Goal: Task Accomplishment & Management: Manage account settings

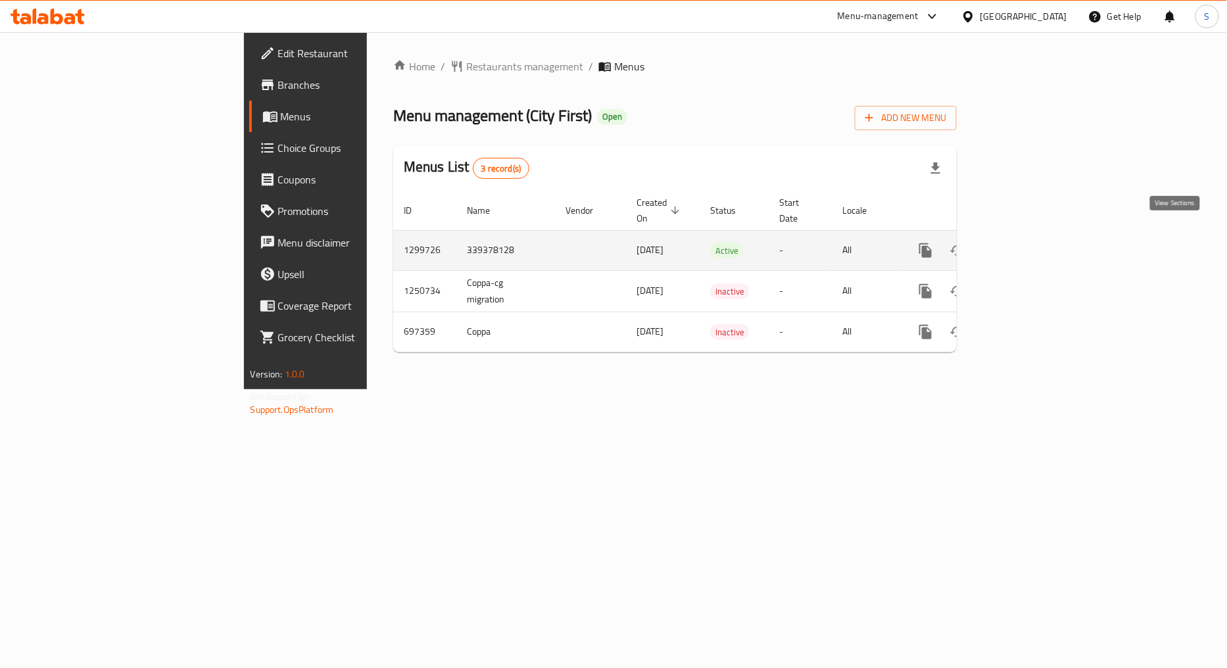
click at [1036, 235] on link "enhanced table" at bounding box center [1021, 251] width 32 height 32
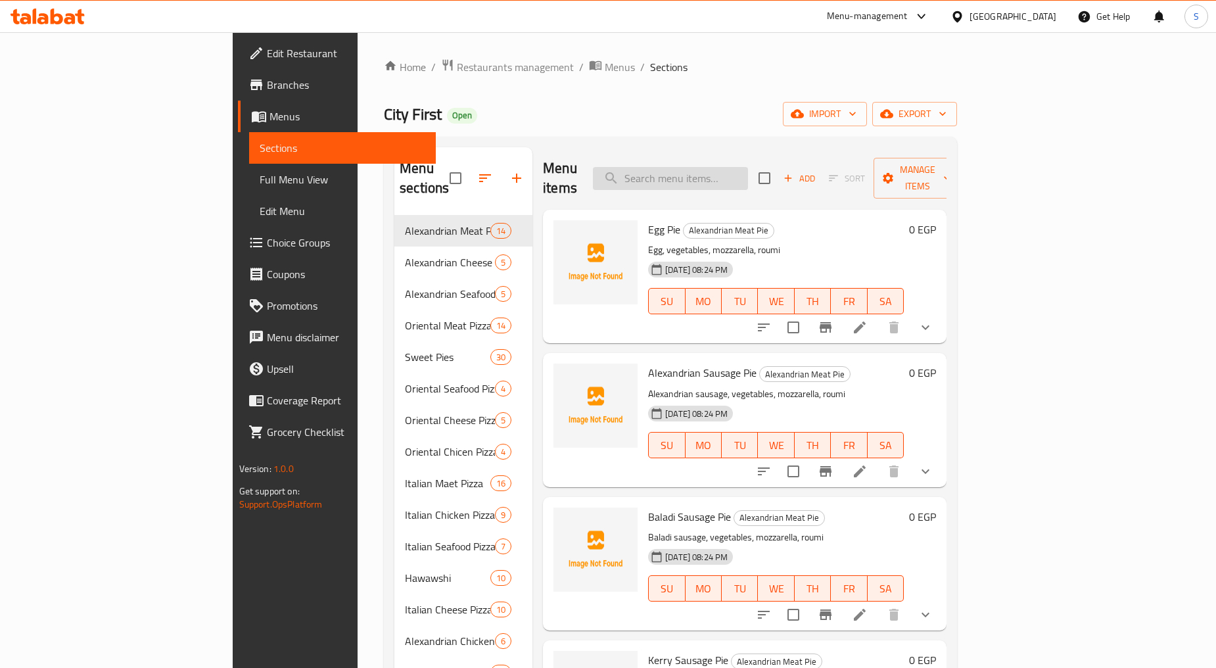
click at [748, 170] on input "search" at bounding box center [670, 178] width 155 height 23
paste input "Offer 1"
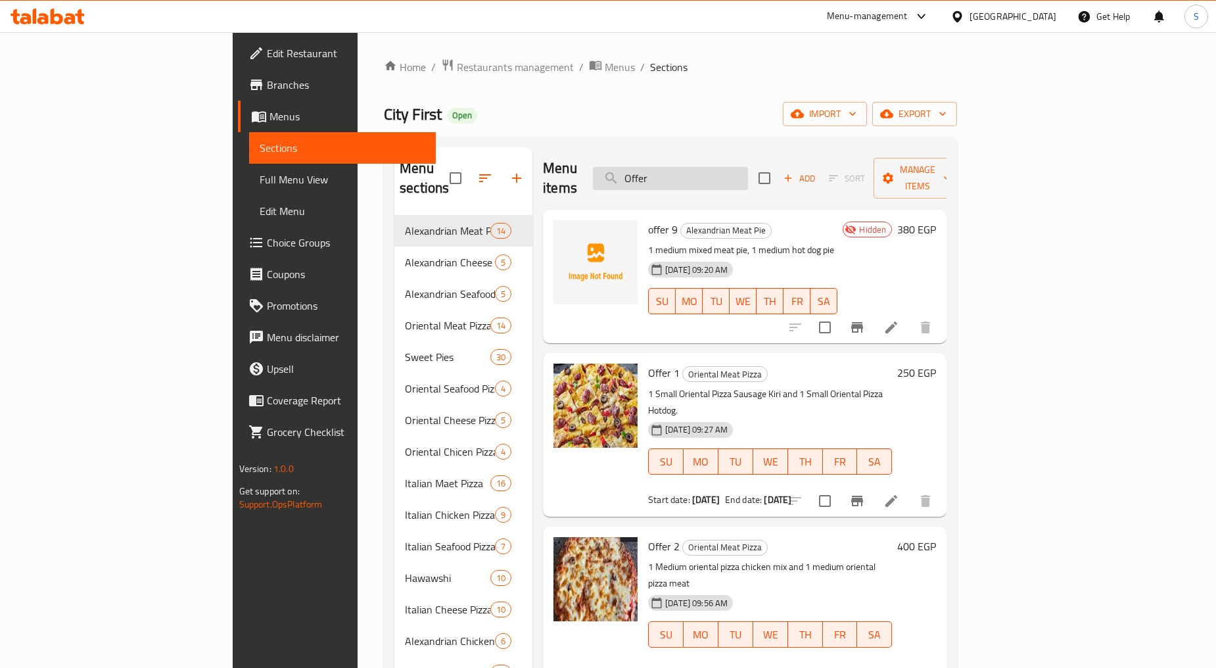
click at [733, 168] on input "Offer" at bounding box center [670, 178] width 155 height 23
paste input "offer 1 ١ بيتزا إيطالي لحمه صغير ١ بيتزا إيطالي سوسيس صغير"
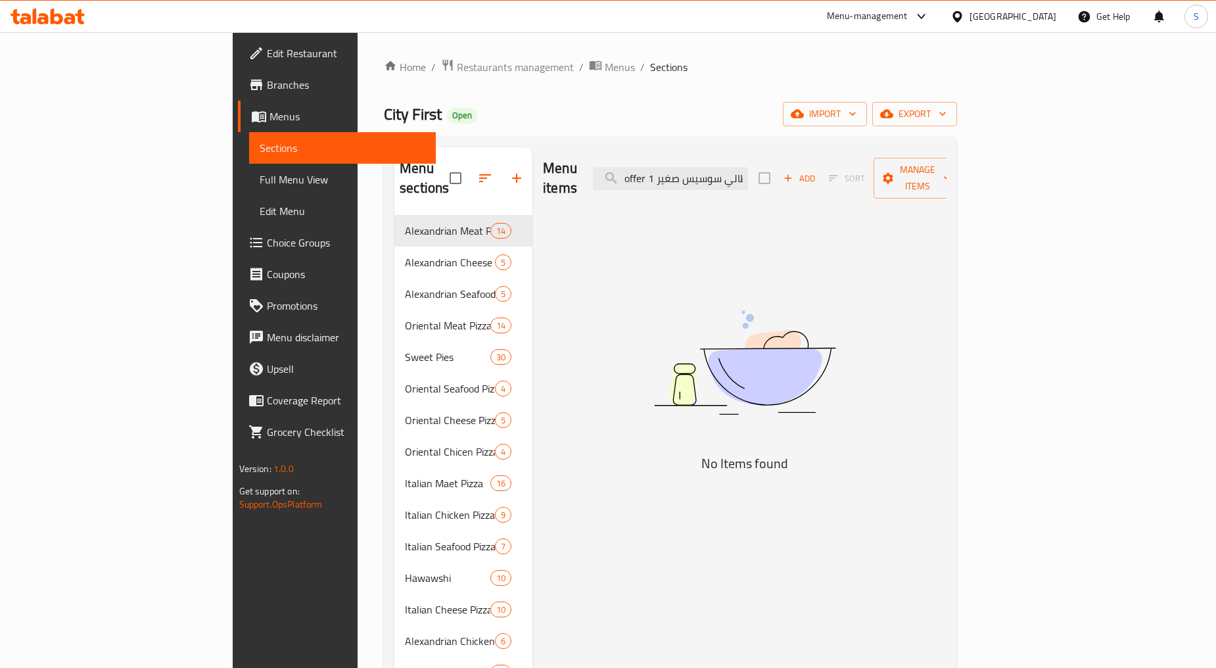
drag, startPoint x: 719, startPoint y: 168, endPoint x: 652, endPoint y: 165, distance: 67.8
click at [652, 165] on div "Menu items offer 1 ١ بيتزا إيطالي لحمه صغير ١ بيتزا إيطالي سوسيس صغير Add Sort …" at bounding box center [745, 178] width 404 height 62
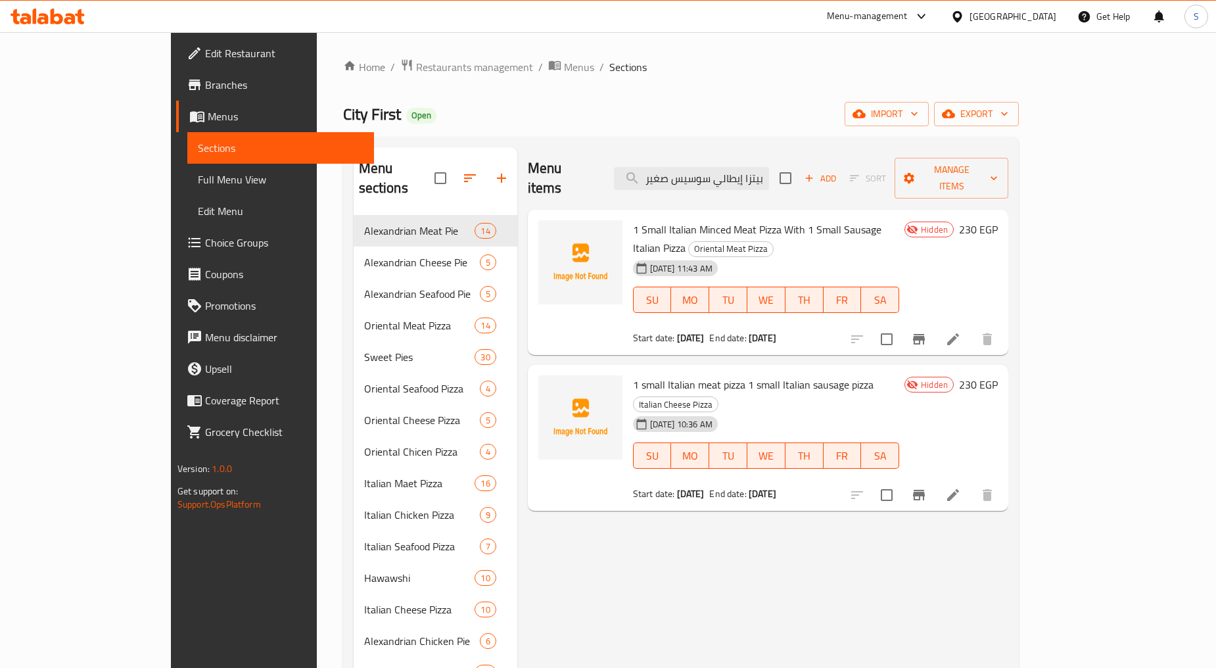
type input "١ بيتزا إيطالي سوسيس صغير"
click at [927, 331] on icon "Branch-specific-item" at bounding box center [919, 339] width 16 height 16
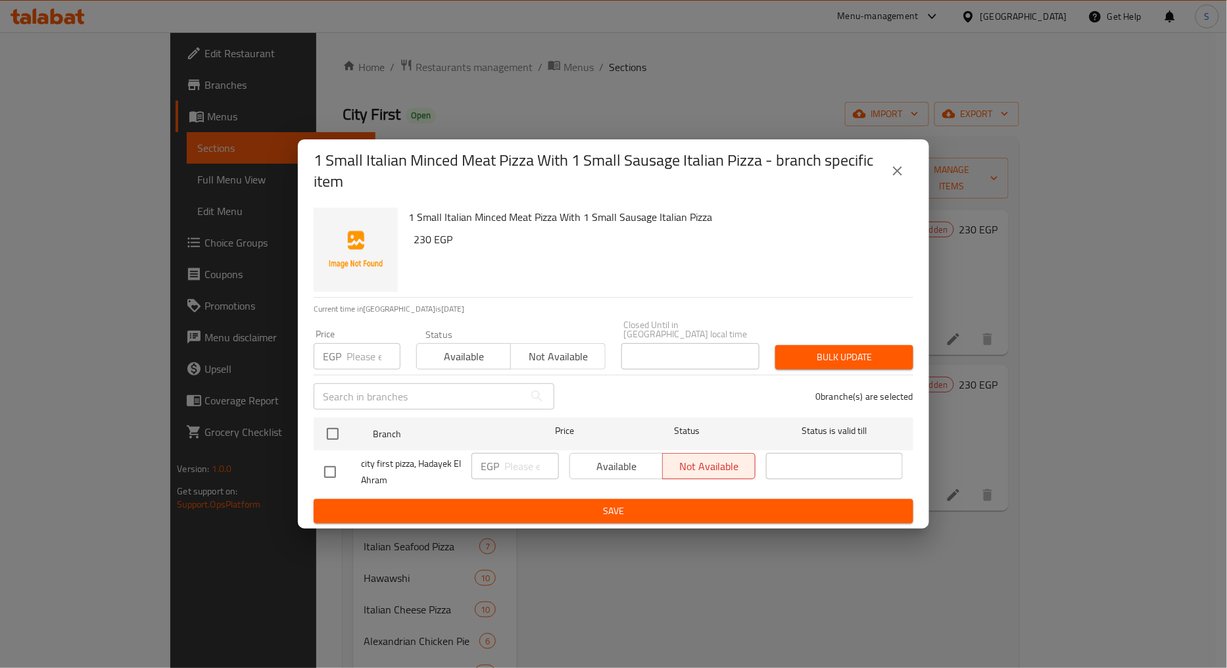
click at [903, 172] on icon "close" at bounding box center [898, 171] width 16 height 16
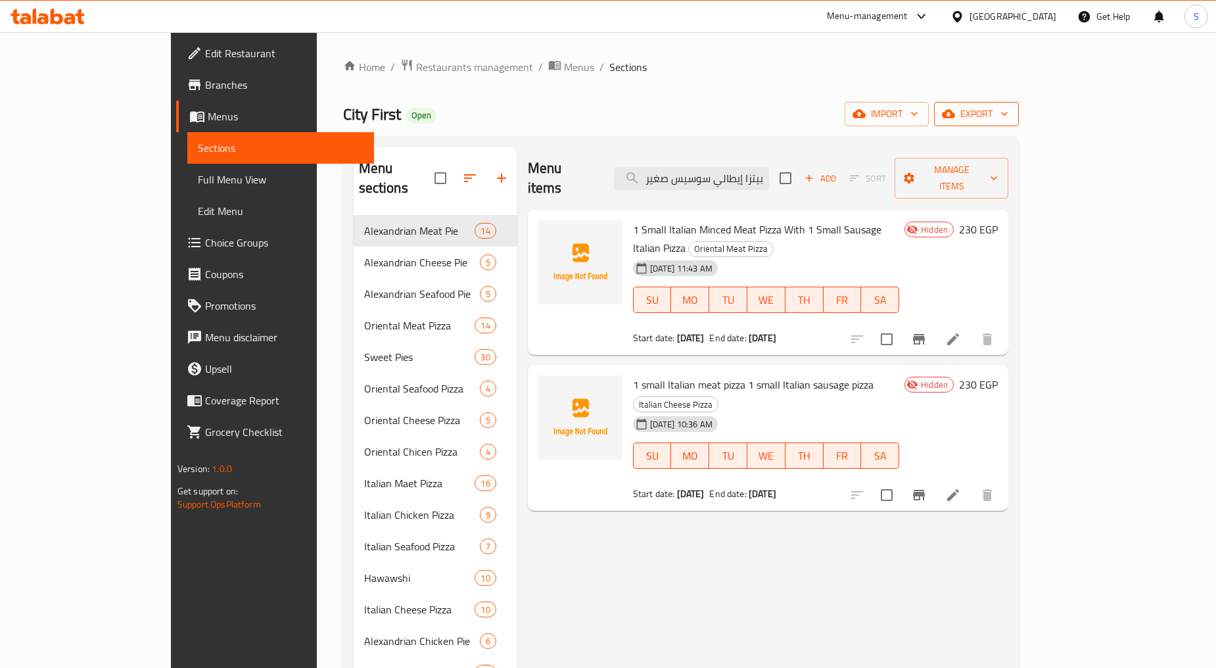
click at [1019, 123] on button "export" at bounding box center [976, 114] width 85 height 24
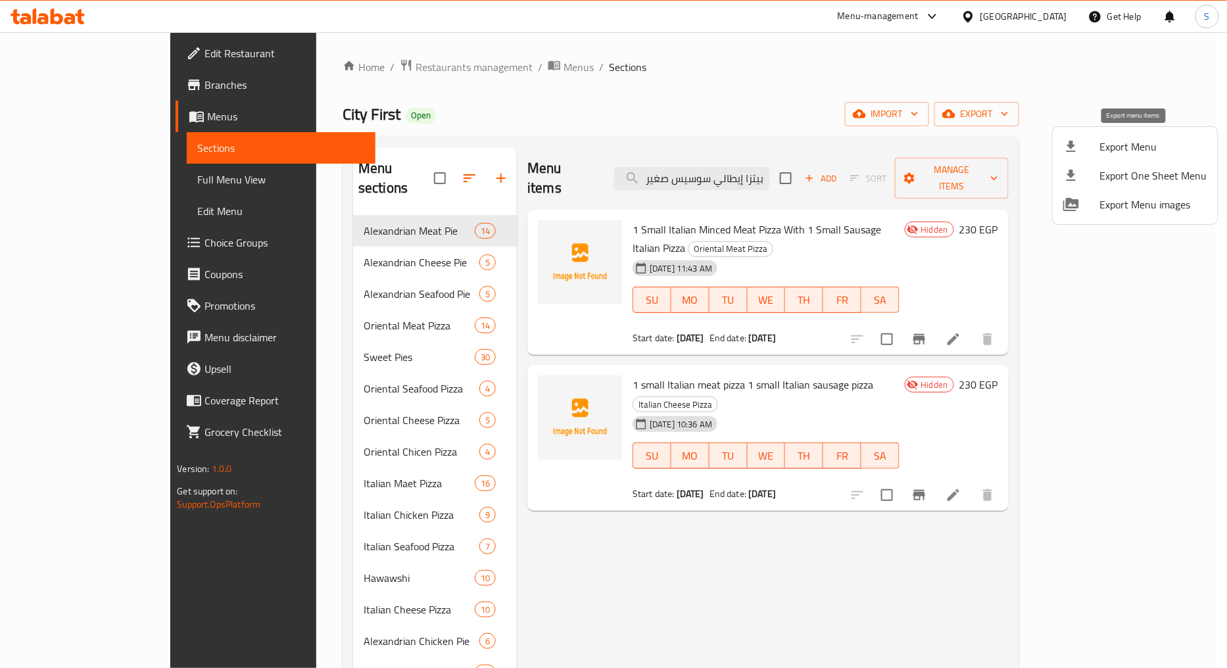
click at [1072, 149] on icon at bounding box center [1071, 147] width 16 height 16
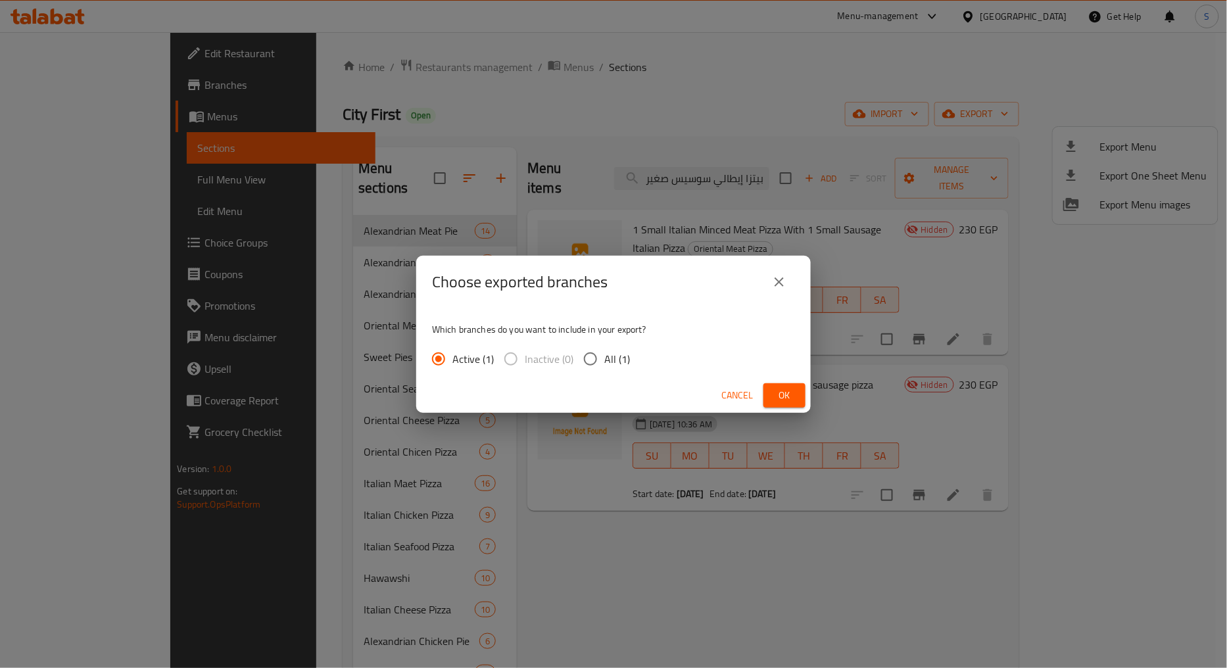
click at [594, 362] on input "All (1)" at bounding box center [591, 359] width 28 height 28
radio input "true"
click at [766, 401] on button "Ok" at bounding box center [784, 395] width 42 height 24
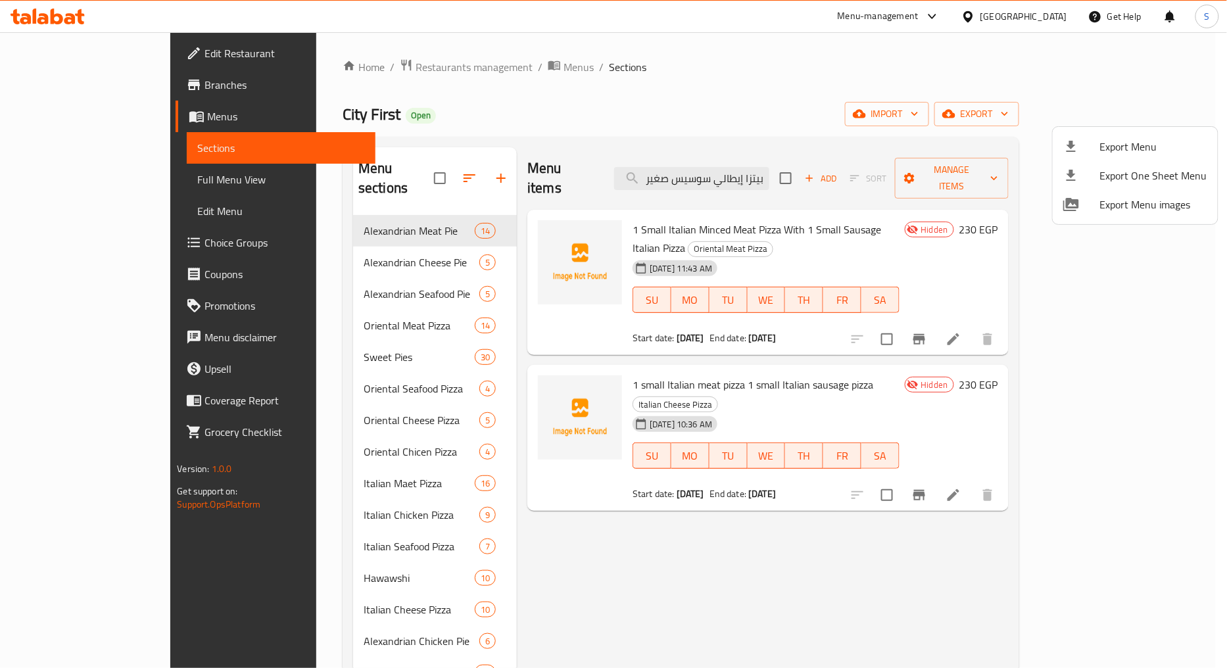
click at [554, 34] on div at bounding box center [613, 334] width 1227 height 668
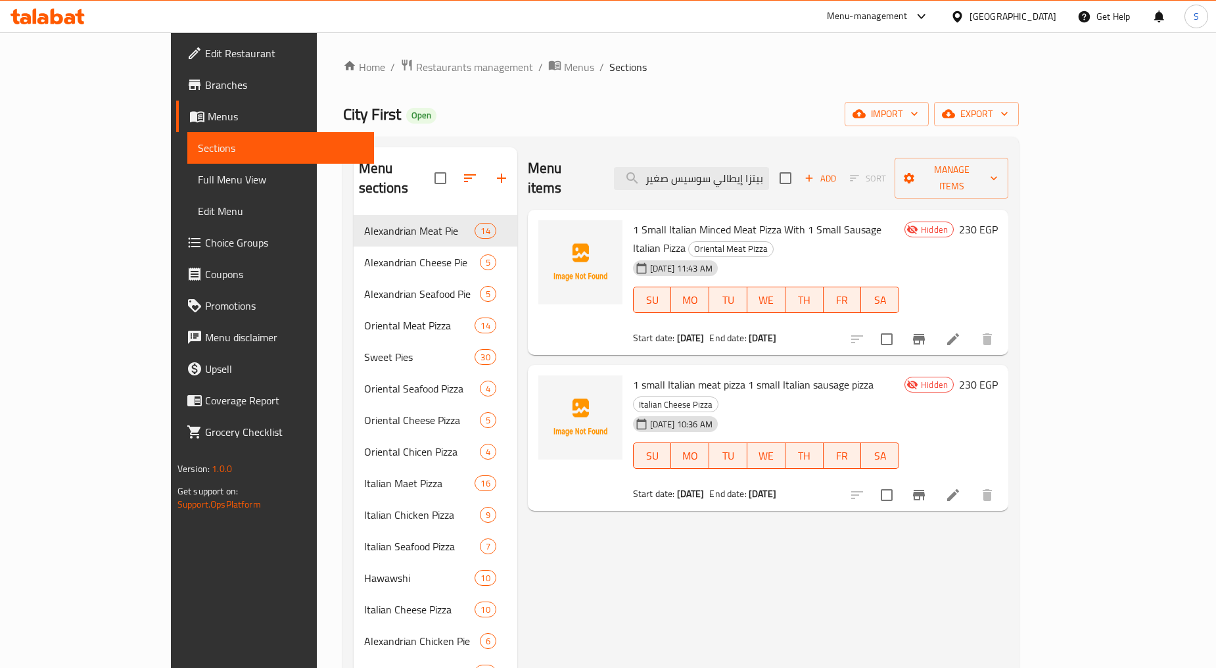
click at [759, 220] on span "1 Small Italian Minced Meat Pizza With 1 Small Sausage Italian Pizza" at bounding box center [757, 239] width 249 height 38
copy h6 "1 Small Italian Minced Meat Pizza With 1 Small Sausage Italian Pizza"
click at [901, 325] on input "checkbox" at bounding box center [887, 339] width 28 height 28
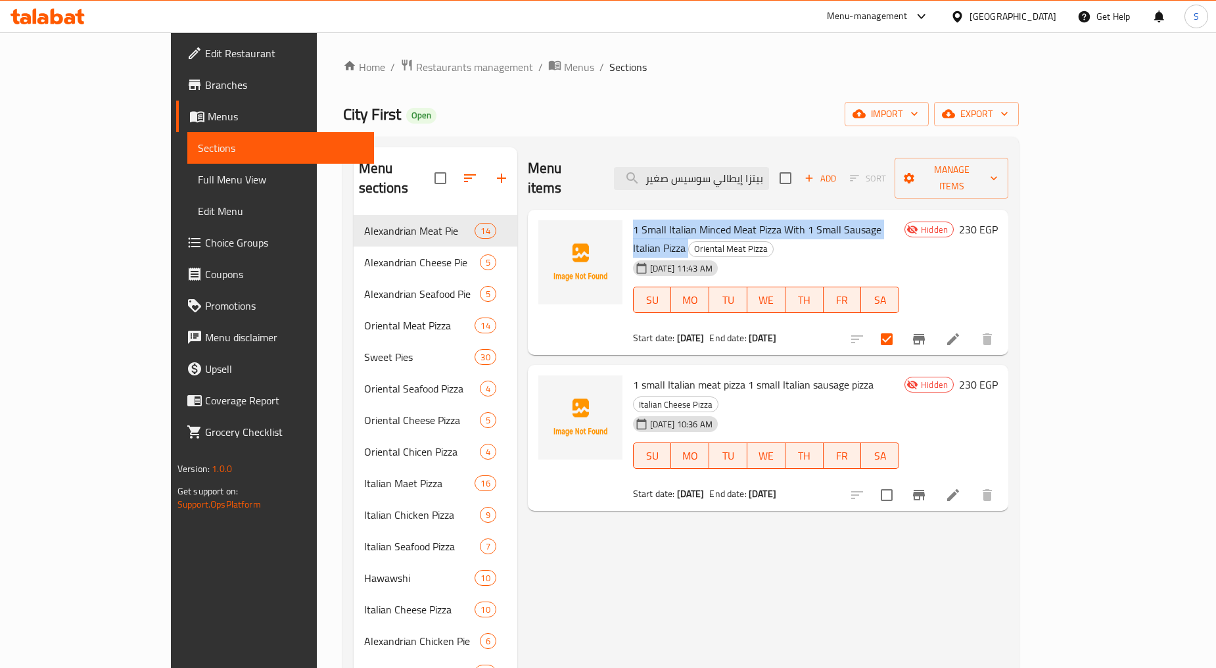
click at [870, 220] on span "1 Small Italian Minced Meat Pizza With 1 Small Sausage Italian Pizza" at bounding box center [757, 239] width 249 height 38
click at [998, 165] on span "Manage items" at bounding box center [951, 178] width 93 height 33
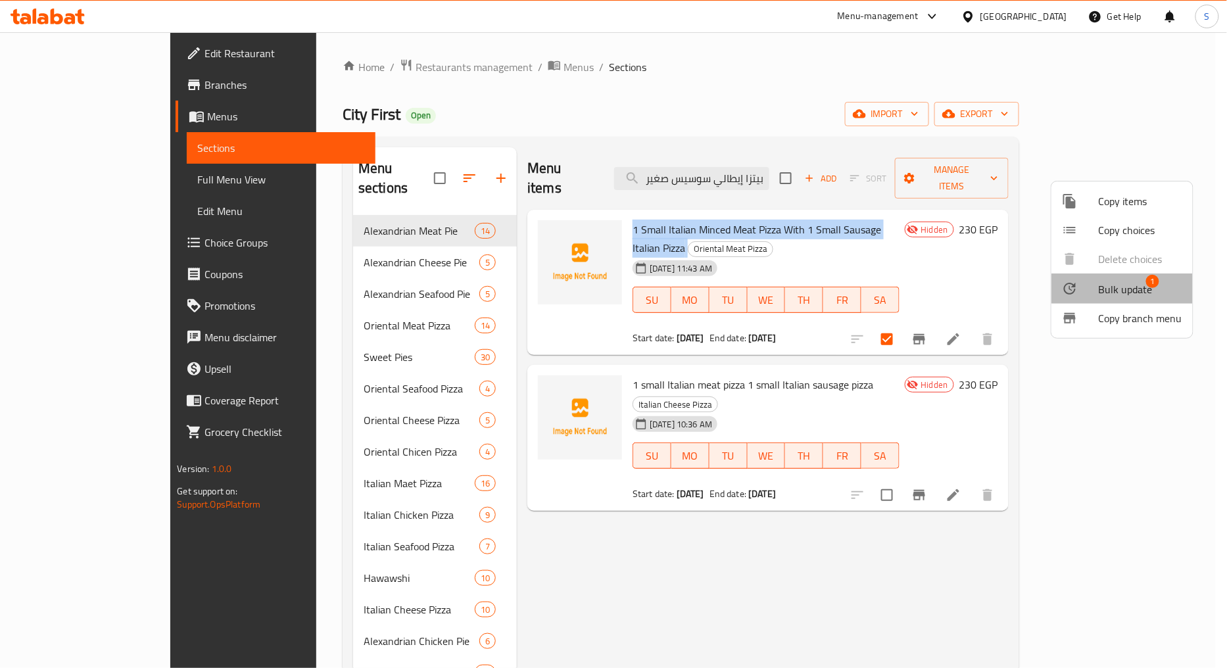
click at [1145, 293] on span "Bulk update" at bounding box center [1126, 289] width 54 height 16
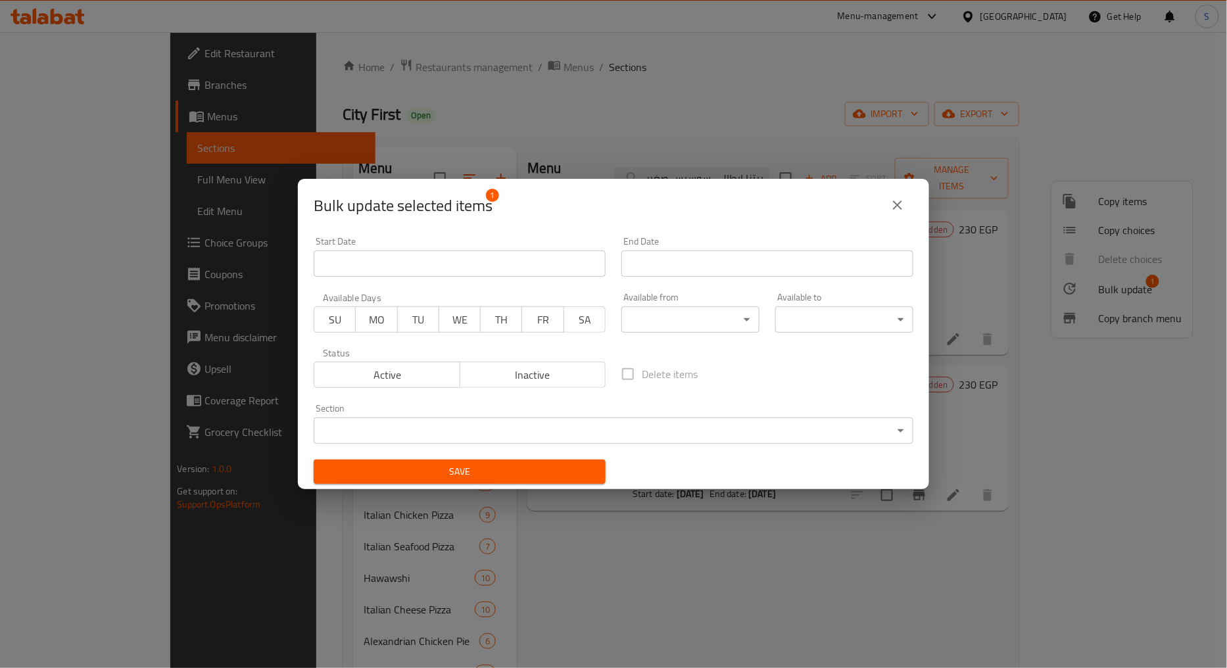
click at [375, 366] on span "Active" at bounding box center [387, 375] width 135 height 19
click at [476, 477] on span "Save" at bounding box center [459, 472] width 271 height 16
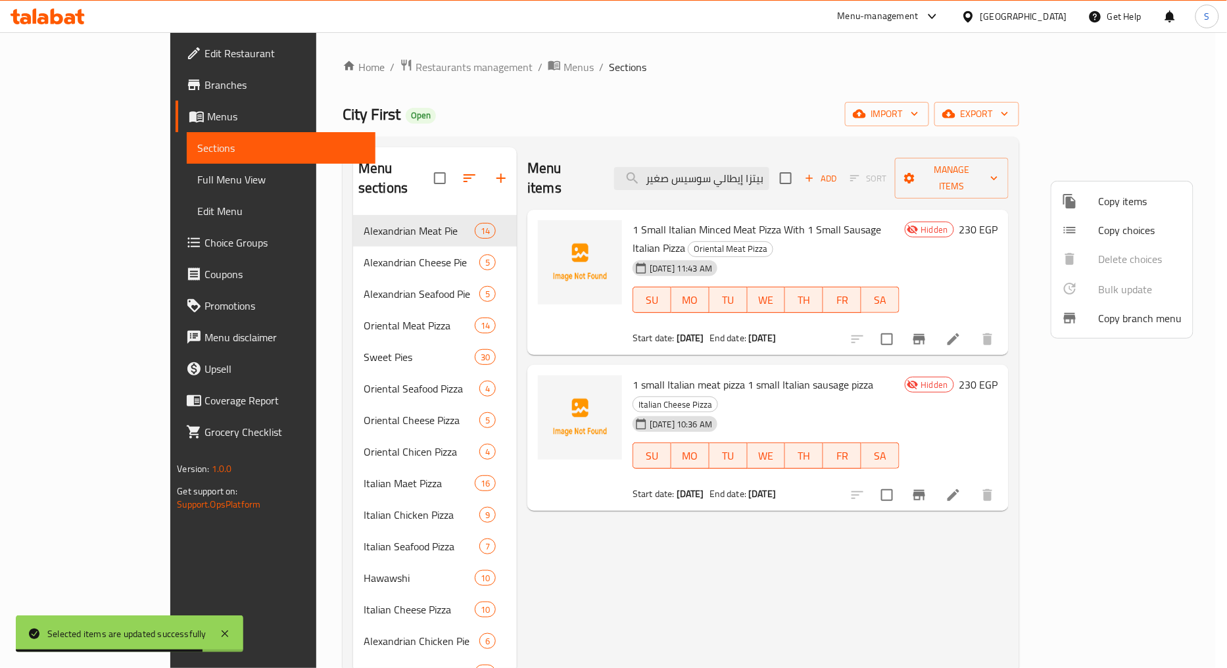
click at [975, 308] on div at bounding box center [613, 334] width 1227 height 668
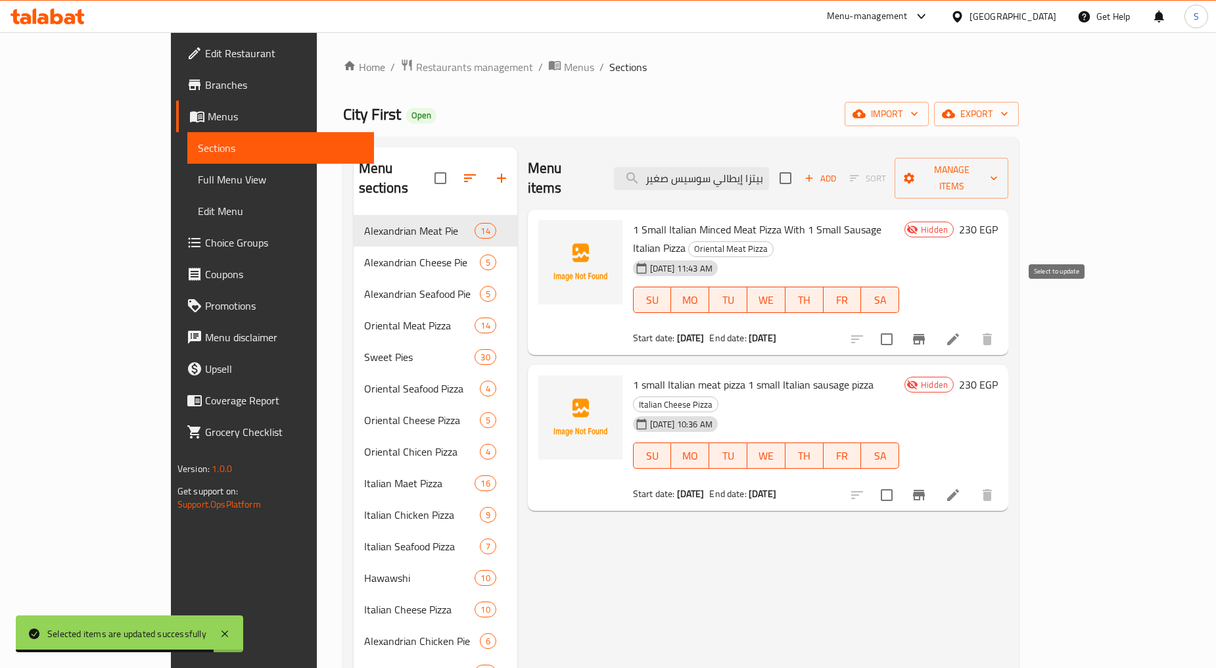
click at [901, 325] on input "checkbox" at bounding box center [887, 339] width 28 height 28
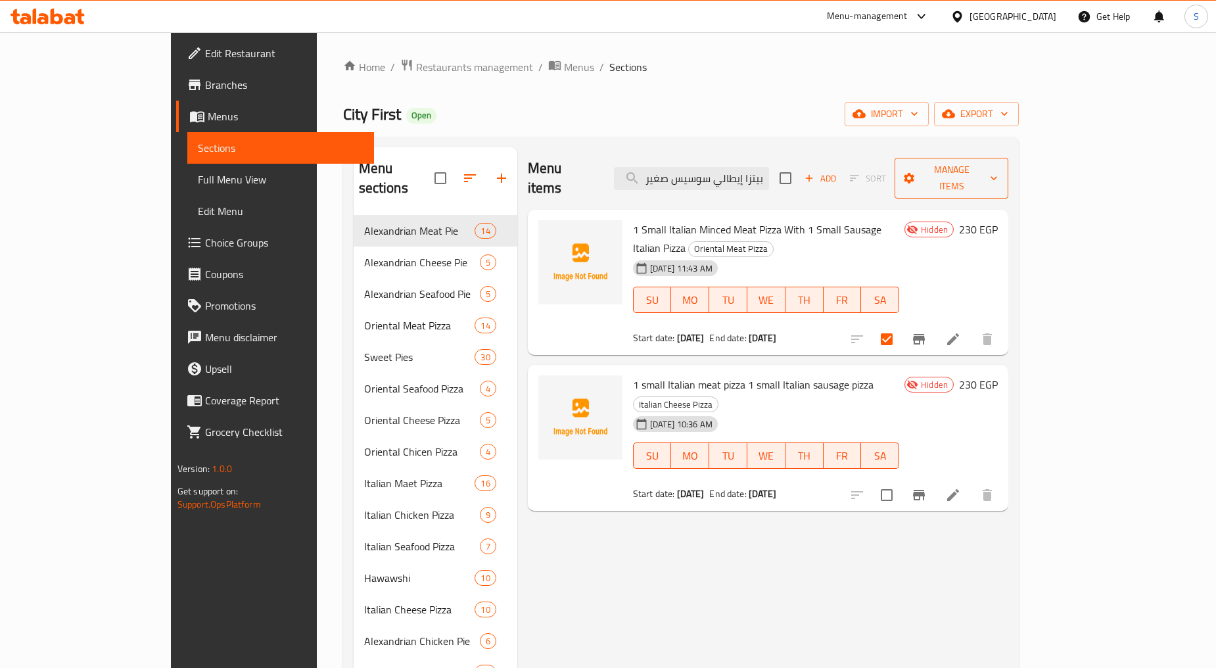
click at [998, 164] on span "Manage items" at bounding box center [951, 178] width 93 height 33
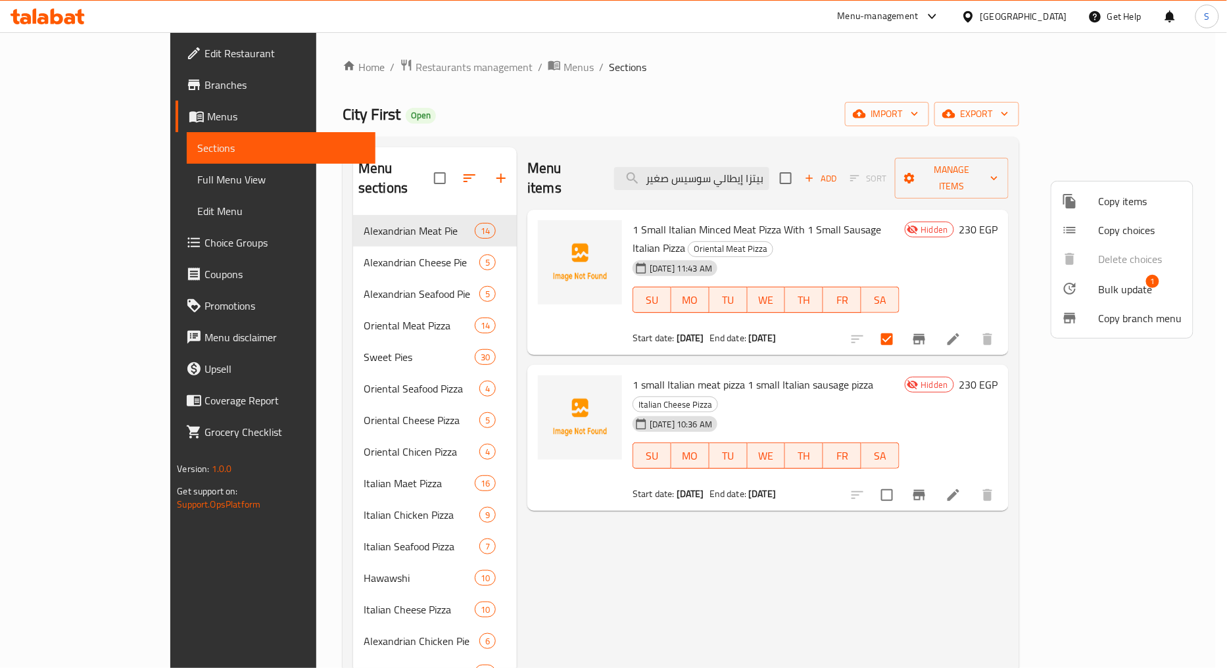
click at [1088, 286] on div at bounding box center [1080, 289] width 37 height 16
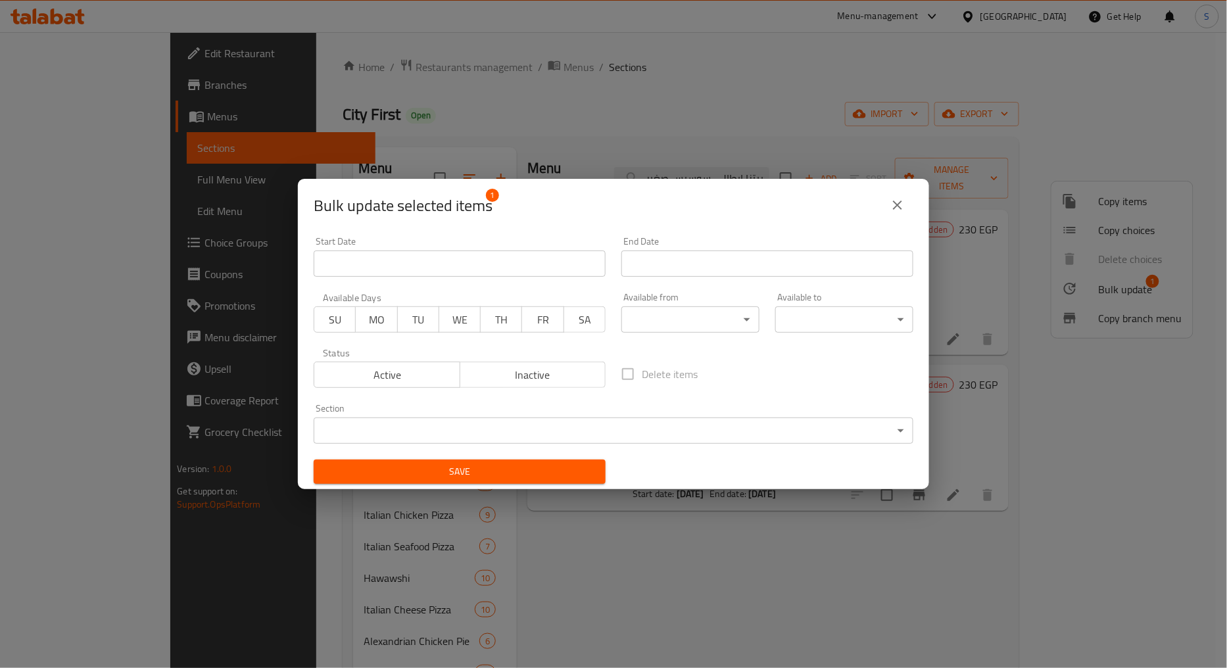
click at [468, 375] on span "Inactive" at bounding box center [533, 375] width 135 height 19
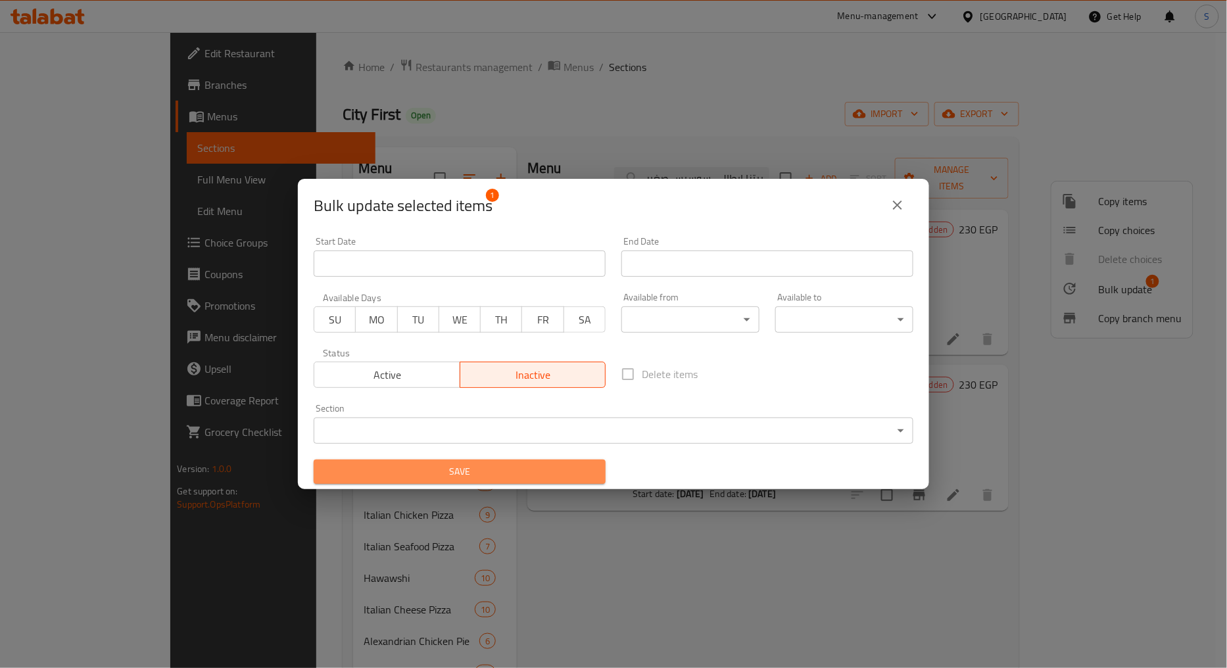
click at [474, 473] on span "Save" at bounding box center [459, 472] width 271 height 16
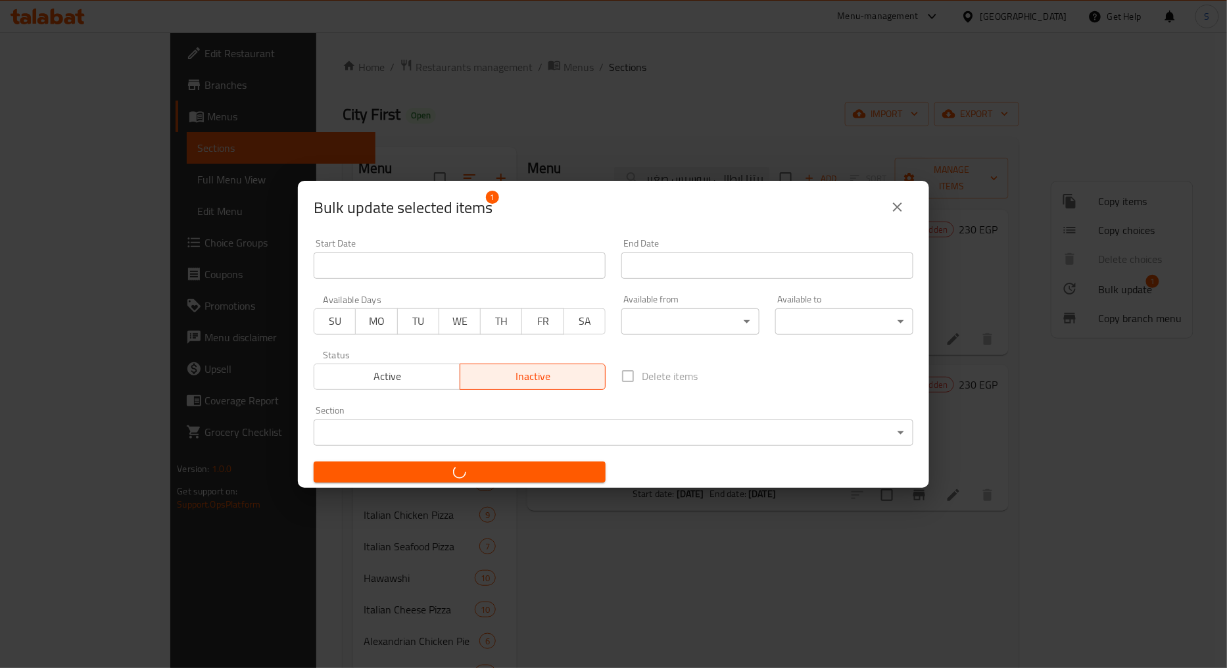
checkbox input "false"
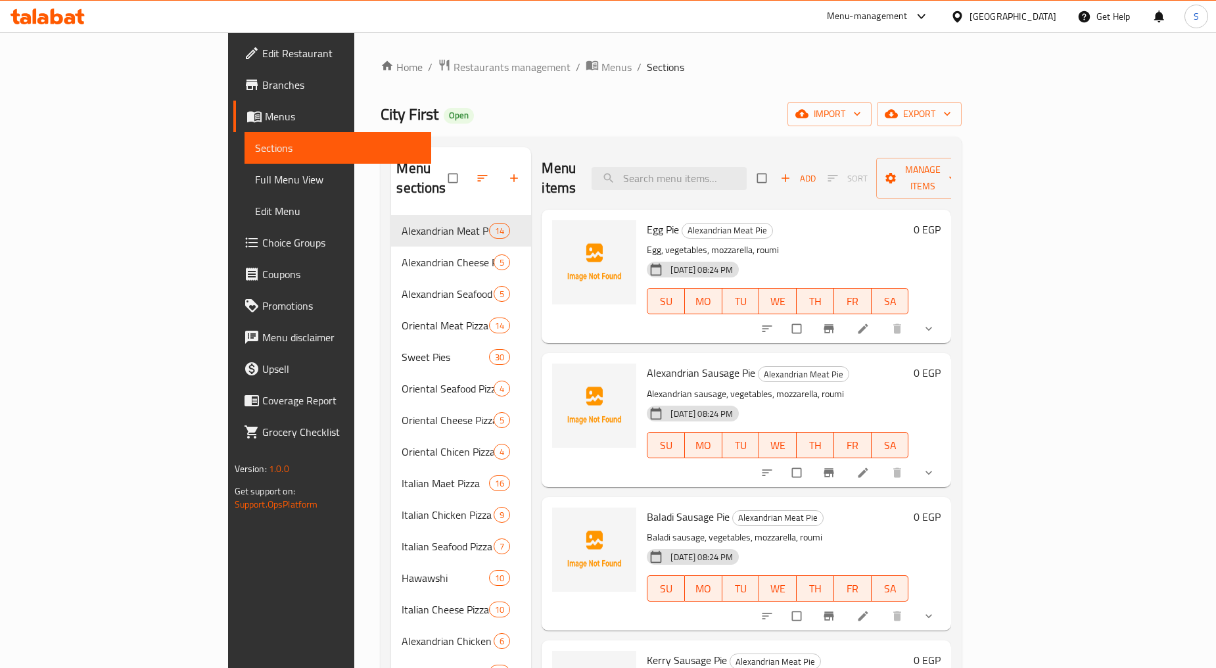
click at [262, 77] on span "Branches" at bounding box center [341, 85] width 158 height 16
